Goal: Information Seeking & Learning: Learn about a topic

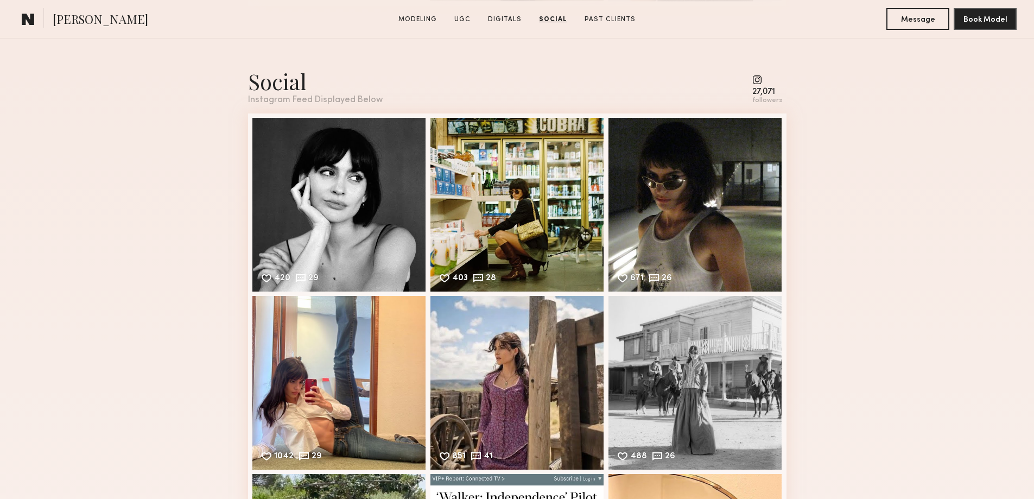
scroll to position [1990, 0]
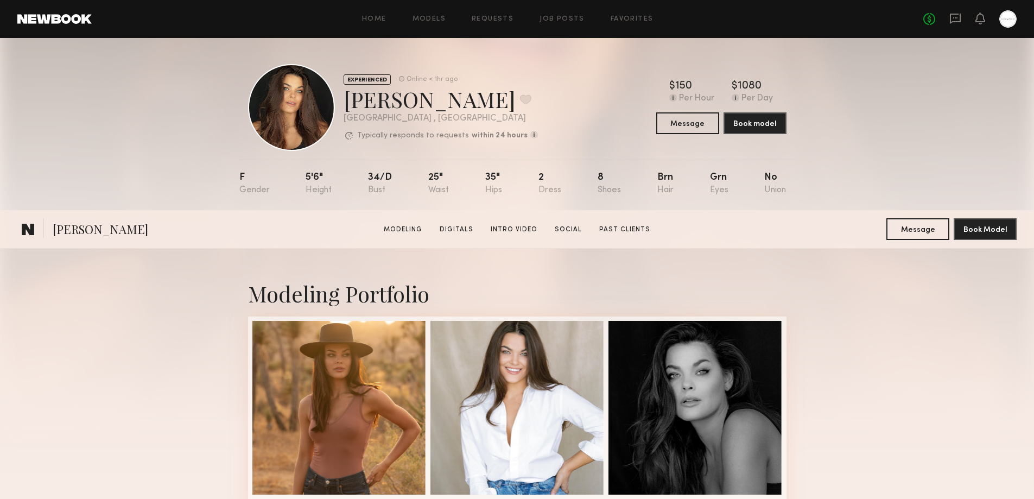
scroll to position [2512, 0]
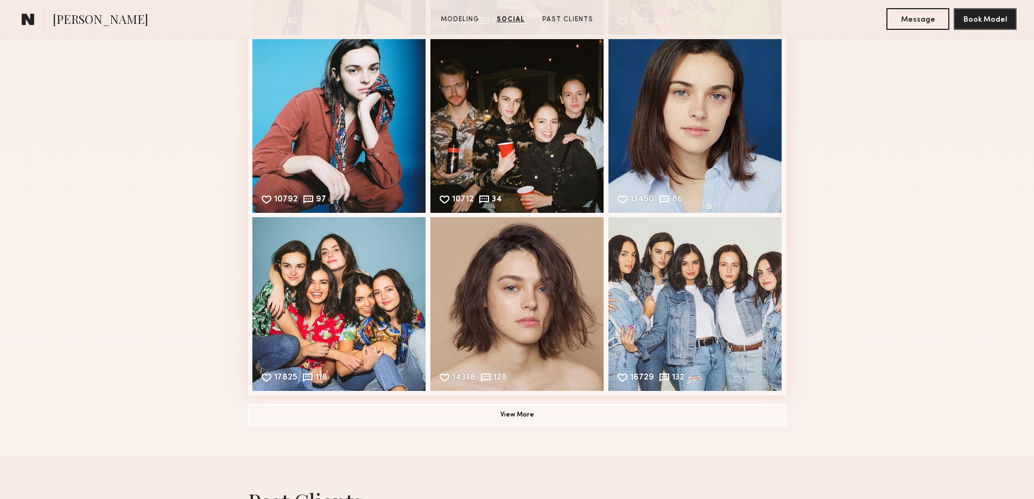
scroll to position [2170, 0]
